Goal: Task Accomplishment & Management: Manage account settings

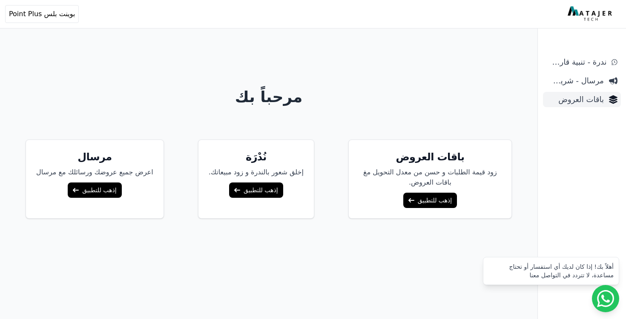
click at [597, 103] on span "باقات العروض" at bounding box center [574, 100] width 57 height 12
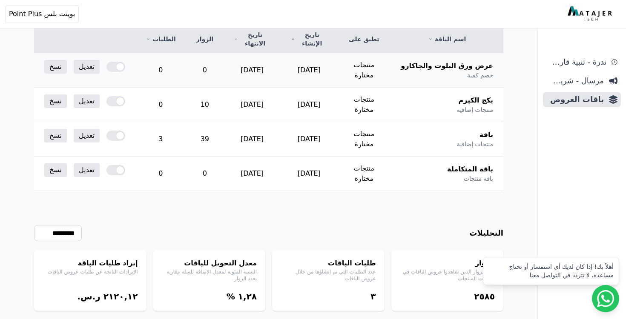
scroll to position [142, 0]
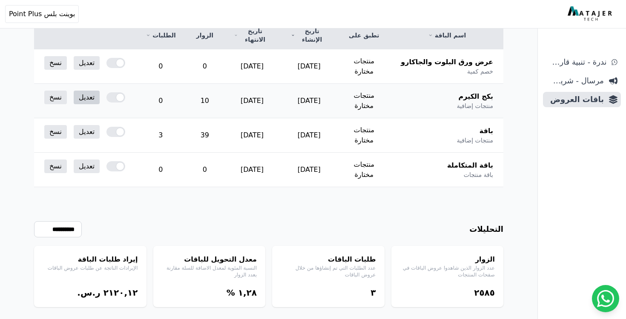
click at [89, 91] on link "تعديل" at bounding box center [87, 98] width 26 height 14
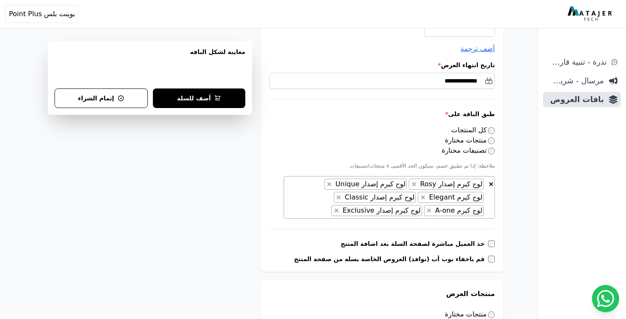
scroll to position [178, 0]
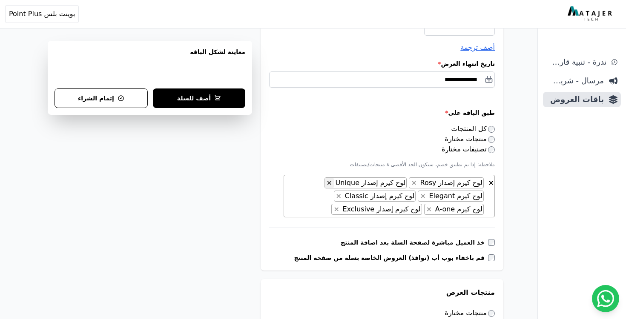
click at [332, 183] on span "×" at bounding box center [330, 183] width 6 height 8
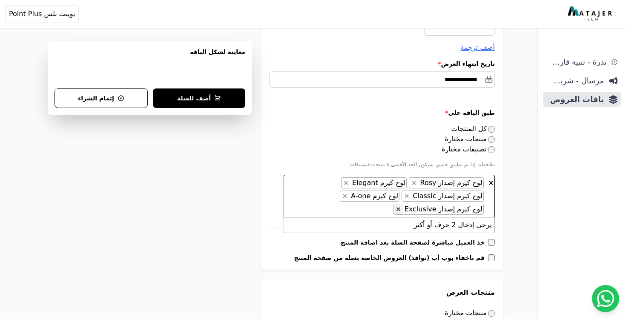
click at [401, 209] on span "×" at bounding box center [399, 209] width 6 height 8
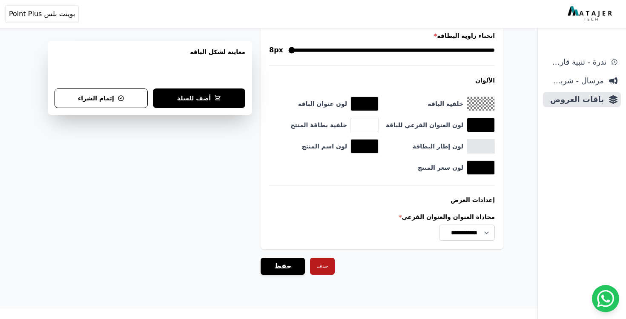
scroll to position [813, 0]
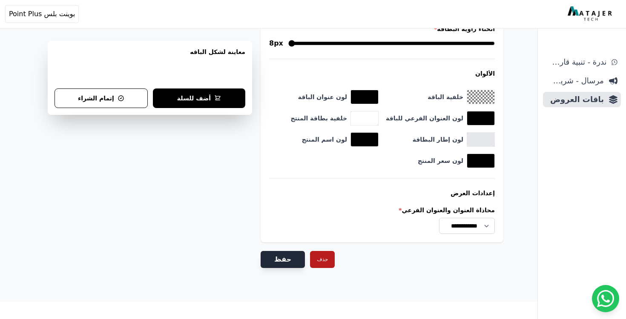
click at [284, 265] on button "حفظ" at bounding box center [283, 259] width 44 height 17
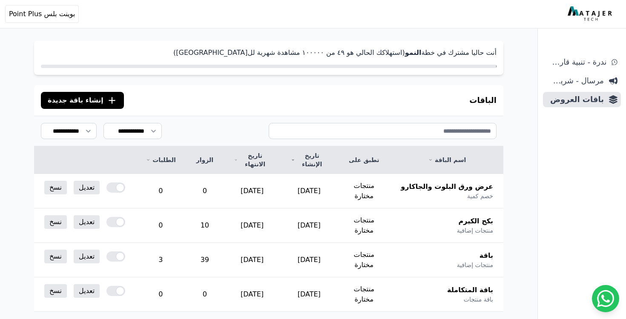
scroll to position [67, 0]
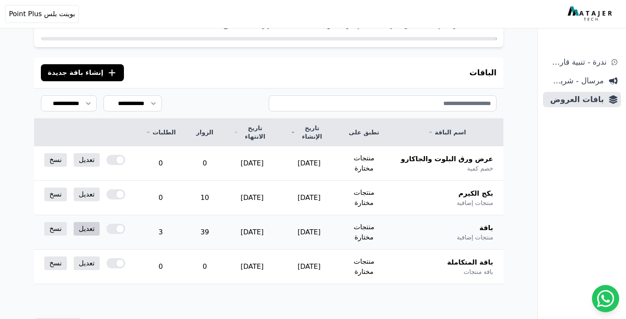
click at [93, 222] on link "تعديل" at bounding box center [87, 229] width 26 height 14
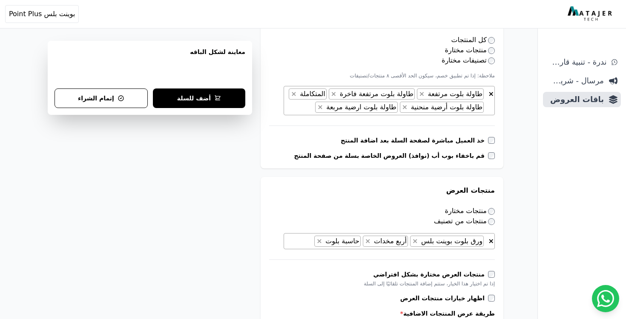
scroll to position [274, 0]
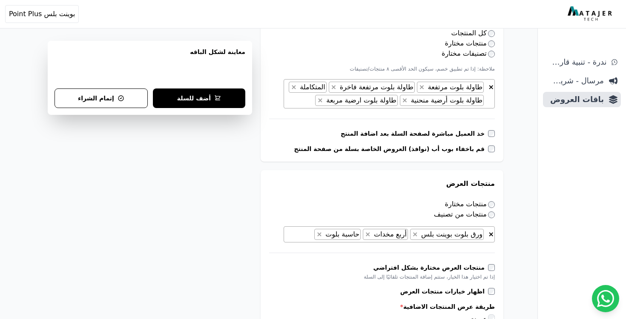
click at [429, 234] on span "ورق بلوت بوينت بلس" at bounding box center [451, 234] width 64 height 8
click at [417, 234] on span "×" at bounding box center [415, 234] width 6 height 8
select select "*********"
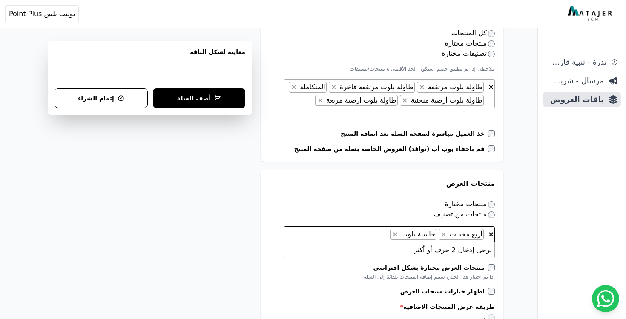
click at [382, 235] on span "× × أربع مخدات × حاسبة بلوت" at bounding box center [389, 234] width 211 height 16
type textarea "*"
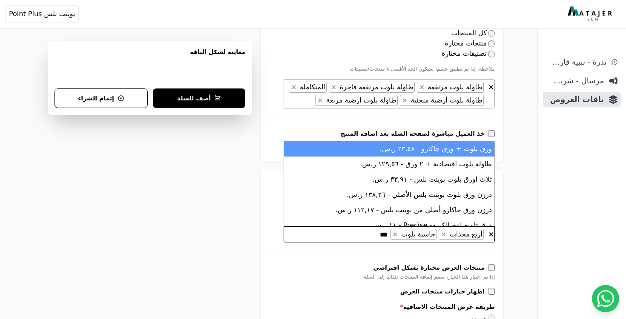
type textarea "***"
click at [428, 153] on li "ورق بلوت + ورق جاكارو - ٢۳,٤٨ ر.س." at bounding box center [389, 148] width 210 height 15
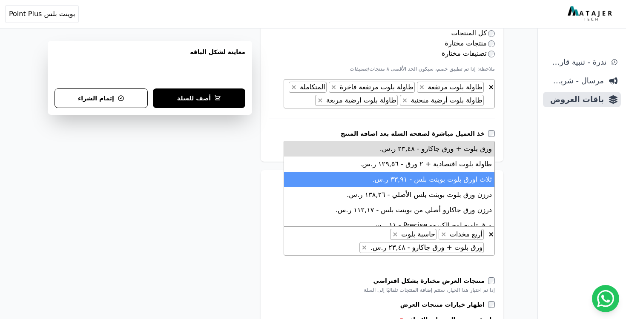
click at [266, 180] on div "**********" at bounding box center [382, 263] width 243 height 186
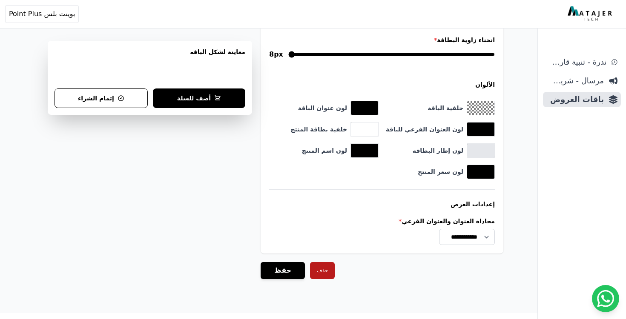
scroll to position [891, 0]
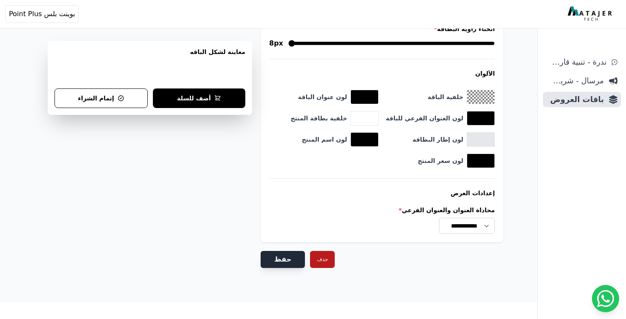
click at [265, 260] on button "حفظ" at bounding box center [283, 259] width 44 height 17
